Goal: Task Accomplishment & Management: Manage account settings

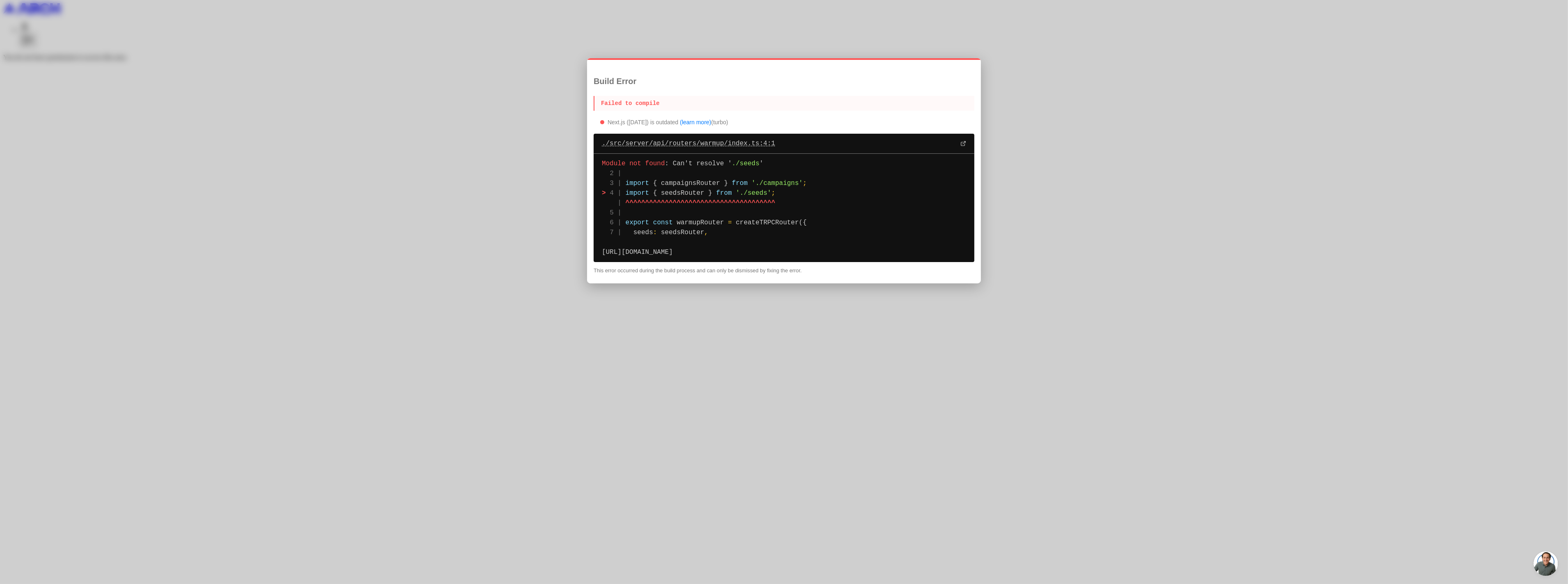
drag, startPoint x: 797, startPoint y: 139, endPoint x: 600, endPoint y: 135, distance: 197.0
click at [600, 135] on div "./src/server/api/routers/warmup/index.ts :4:1" at bounding box center [783, 144] width 380 height 20
drag, startPoint x: 771, startPoint y: 237, endPoint x: 602, endPoint y: 138, distance: 195.9
click at [602, 138] on div "./src/server/api/routers/warmup/index.ts :4:1 Module not found : Can't resolve …" at bounding box center [783, 198] width 380 height 128
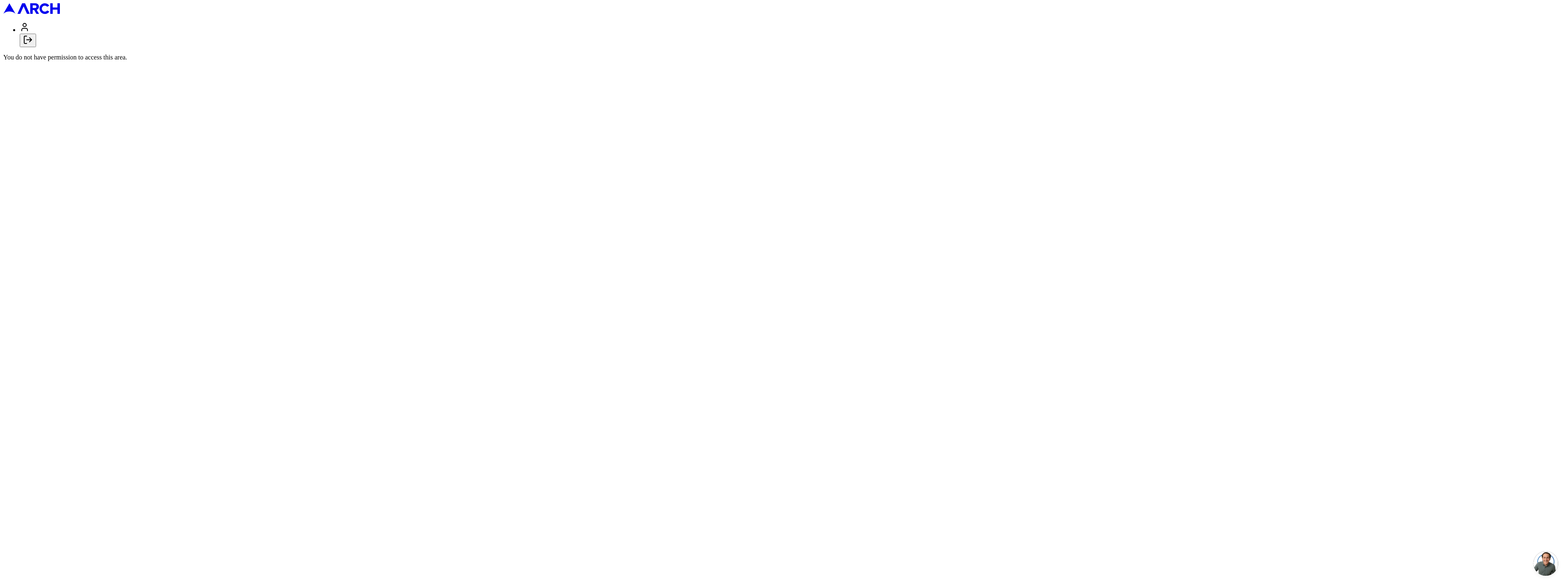
click at [33, 44] on icon "Log out" at bounding box center [28, 40] width 10 height 10
